Goal: Find contact information: Find contact information

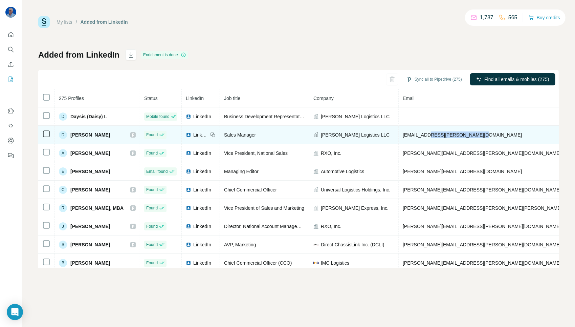
drag, startPoint x: 417, startPoint y: 135, endPoint x: 463, endPoint y: 134, distance: 46.4
click at [463, 134] on td "[EMAIL_ADDRESS][PERSON_NAME][DOMAIN_NAME]" at bounding box center [502, 135] width 206 height 18
drag, startPoint x: 389, startPoint y: 135, endPoint x: 465, endPoint y: 135, distance: 75.5
click at [465, 135] on td "[EMAIL_ADDRESS][PERSON_NAME][DOMAIN_NAME]" at bounding box center [502, 135] width 206 height 18
copy span "[EMAIL_ADDRESS][PERSON_NAME][DOMAIN_NAME]"
